Goal: Information Seeking & Learning: Compare options

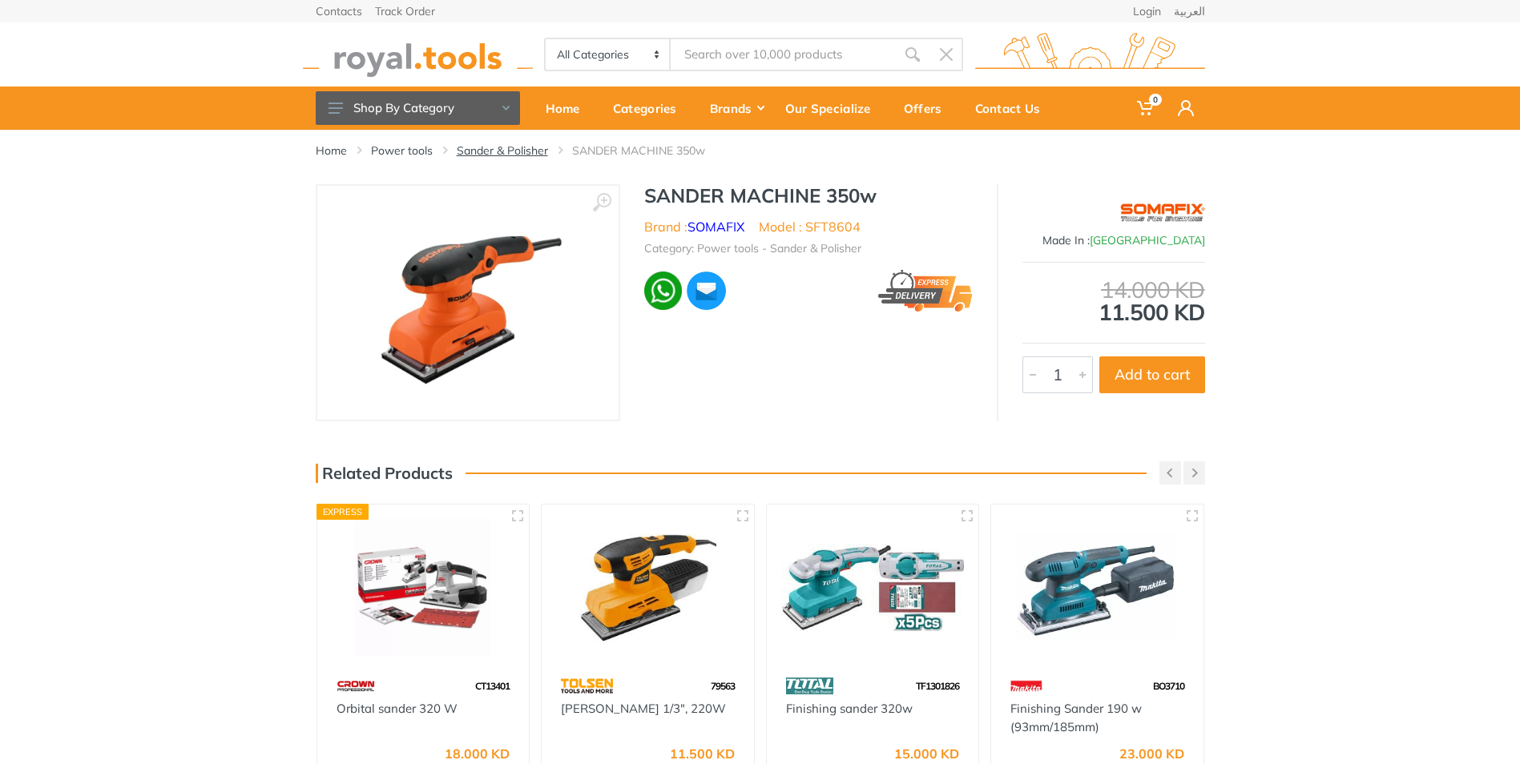
click at [498, 149] on link "Sander & Polisher" at bounding box center [502, 151] width 91 height 16
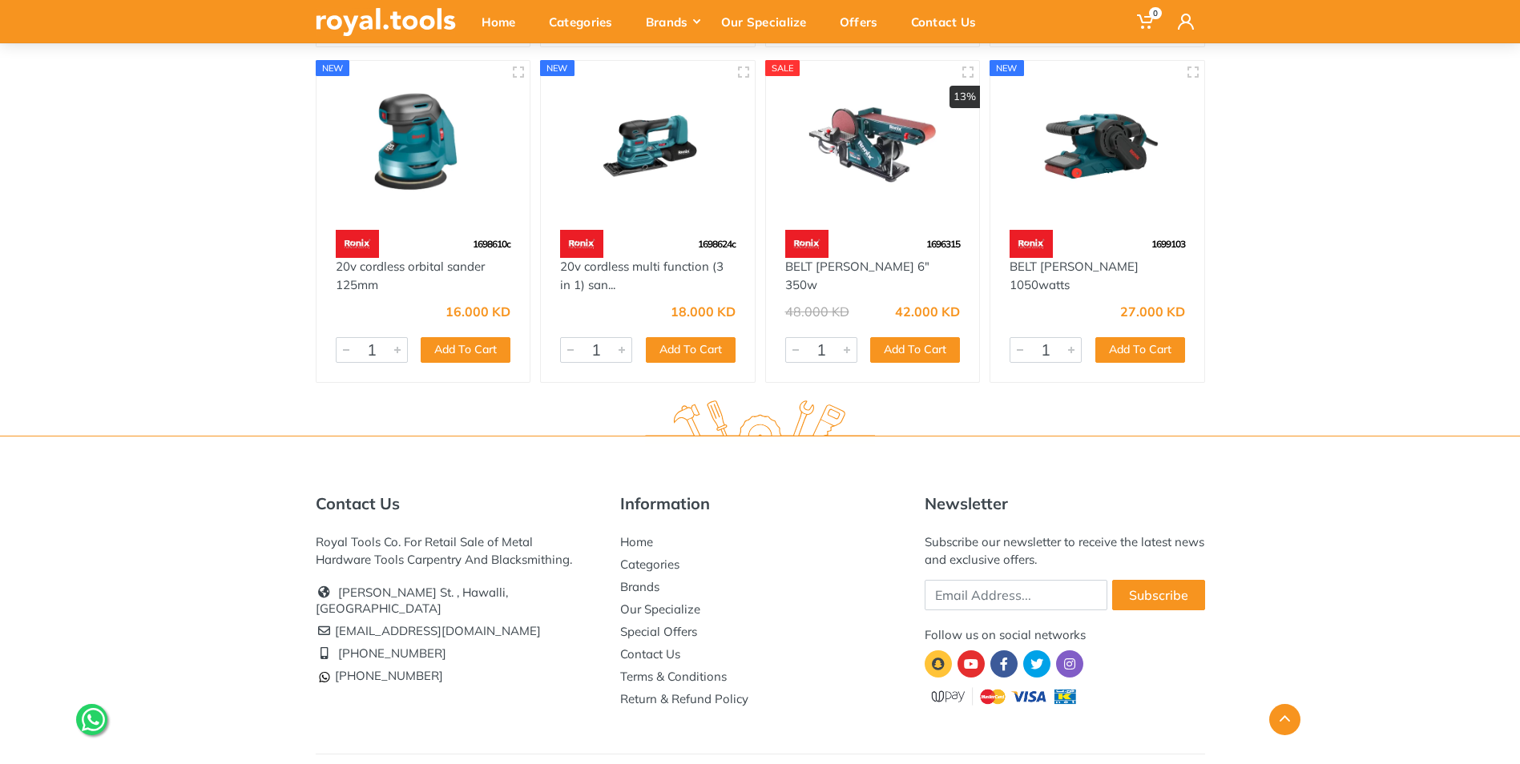
scroll to position [6592, 0]
